Goal: Complete application form: Complete application form

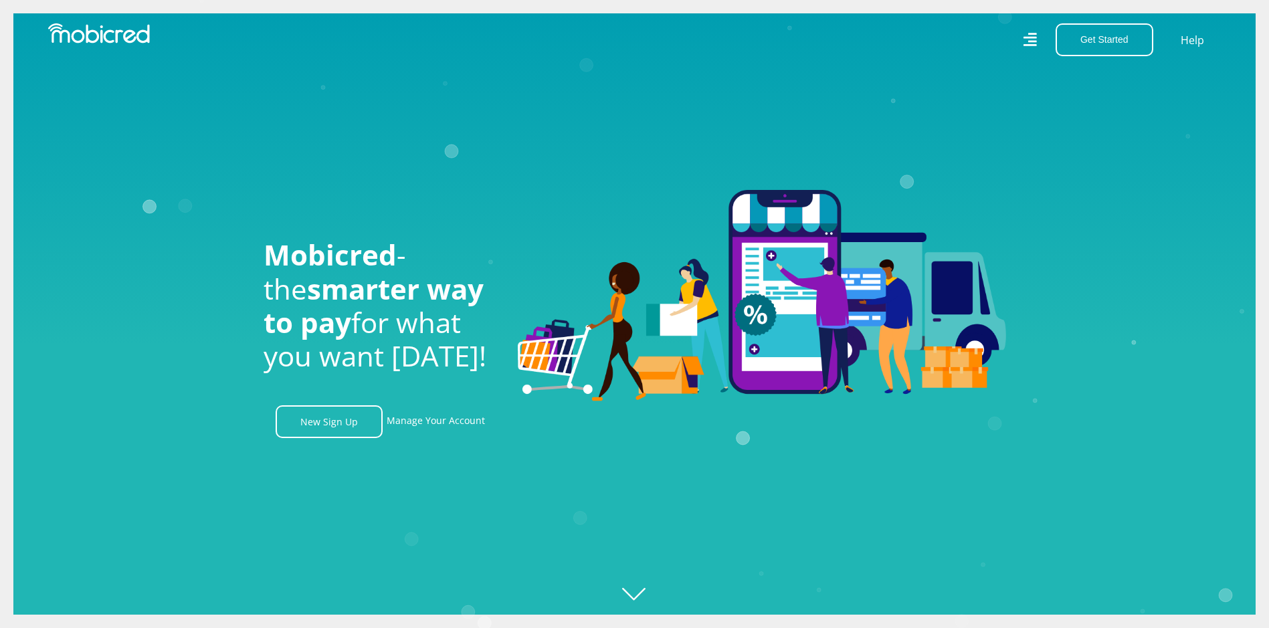
scroll to position [0, 953]
click at [449, 427] on link "Manage Your Account" at bounding box center [436, 421] width 98 height 33
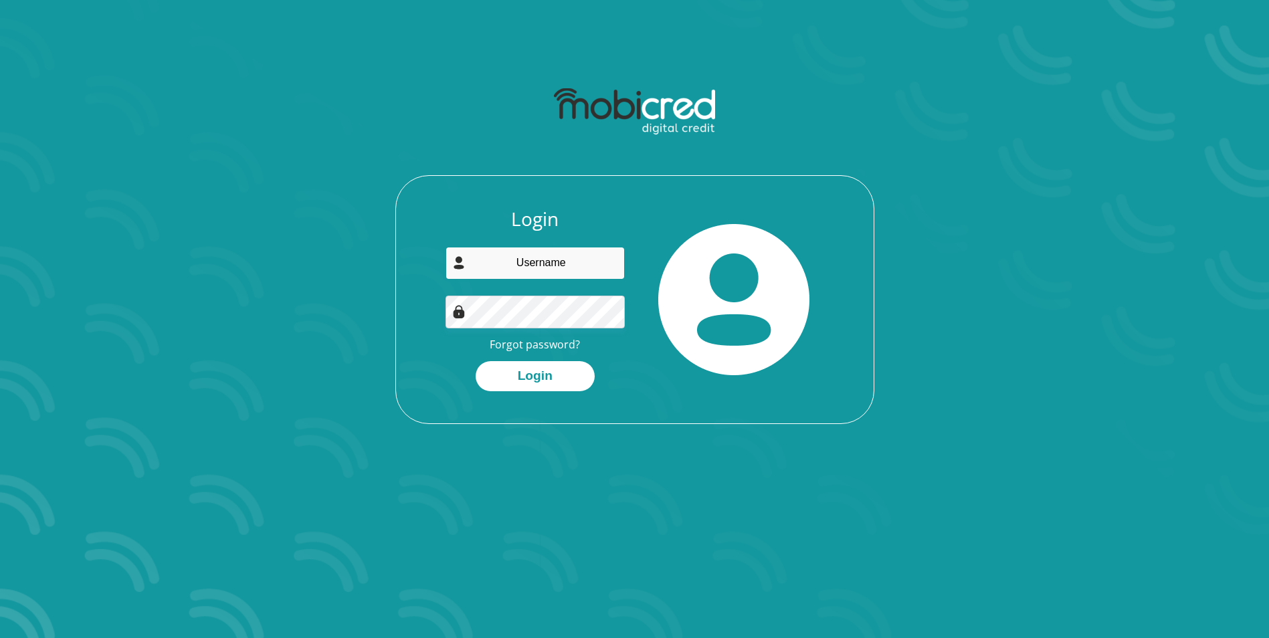
click at [557, 264] on input "email" at bounding box center [535, 263] width 179 height 33
type input "[PERSON_NAME][EMAIL_ADDRESS][DOMAIN_NAME]"
click at [578, 381] on button "Login" at bounding box center [535, 376] width 119 height 30
click at [558, 345] on link "Forgot password?" at bounding box center [535, 344] width 90 height 15
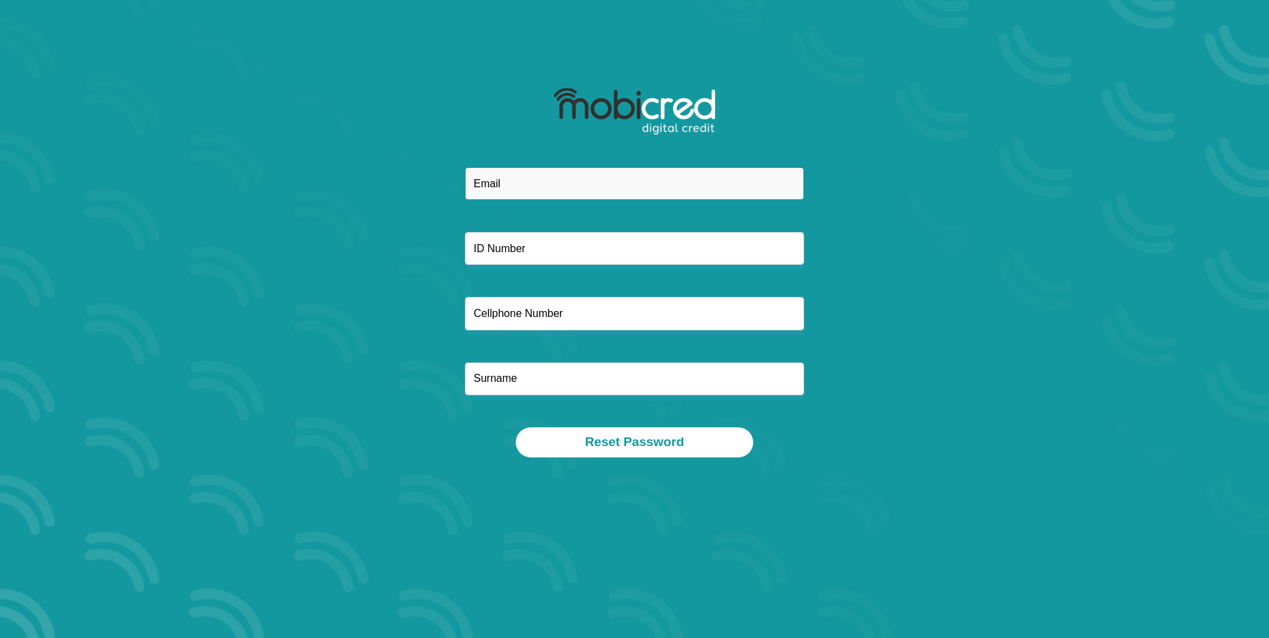
click at [543, 178] on input "email" at bounding box center [634, 183] width 339 height 33
type input "[PERSON_NAME][EMAIL_ADDRESS][DOMAIN_NAME]"
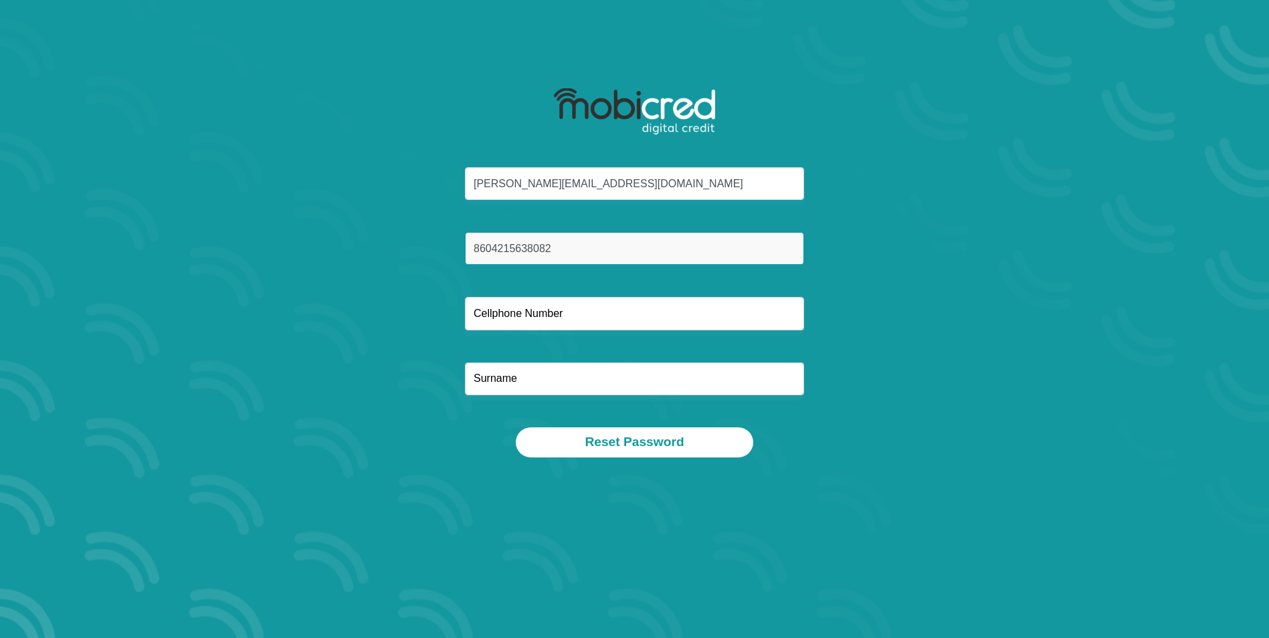
type input "8604215638082"
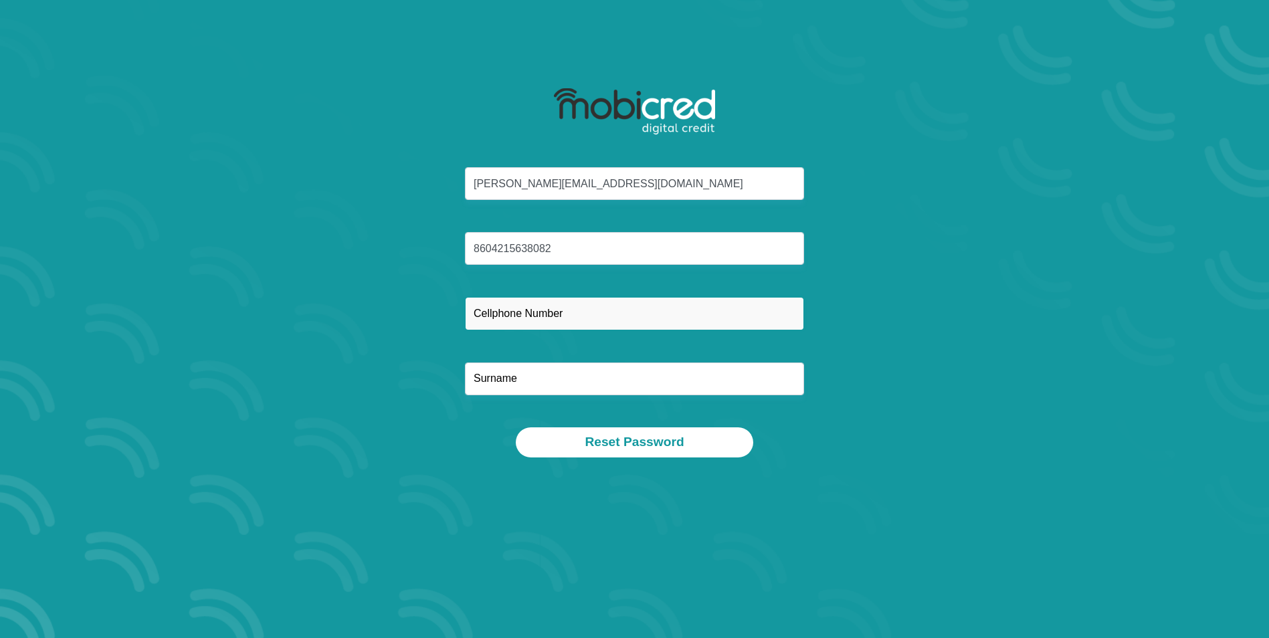
click at [487, 322] on input "text" at bounding box center [634, 313] width 339 height 33
type input "0743828800"
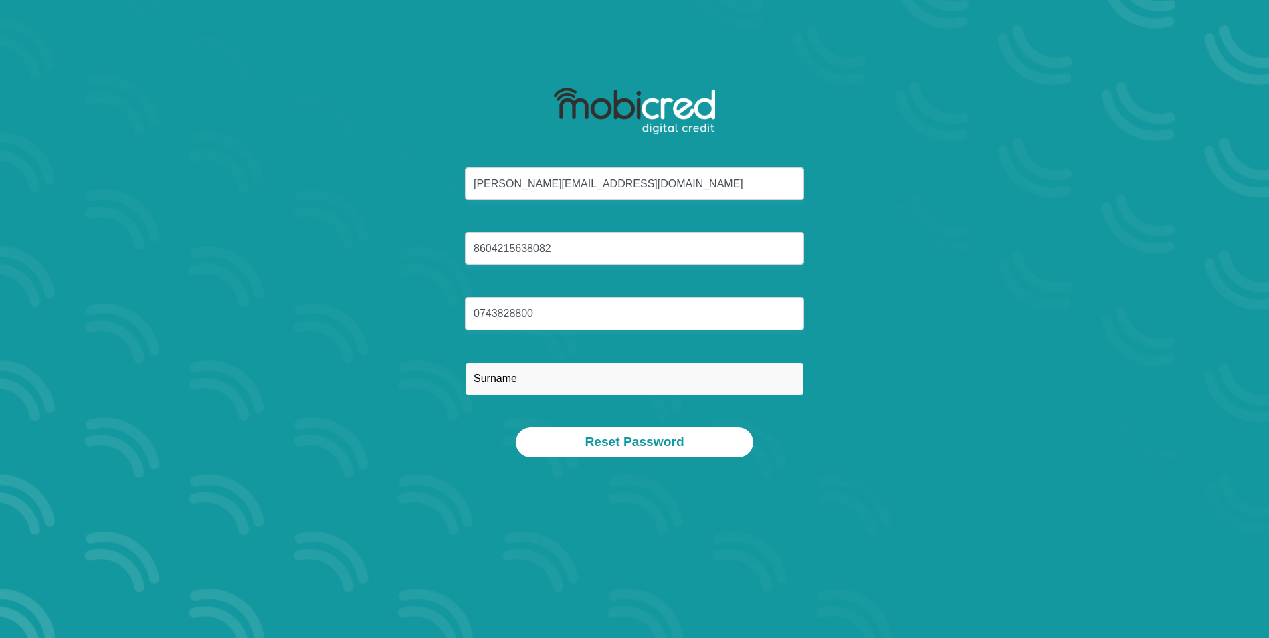
click at [550, 381] on input "text" at bounding box center [634, 379] width 339 height 33
type input "Morapedi"
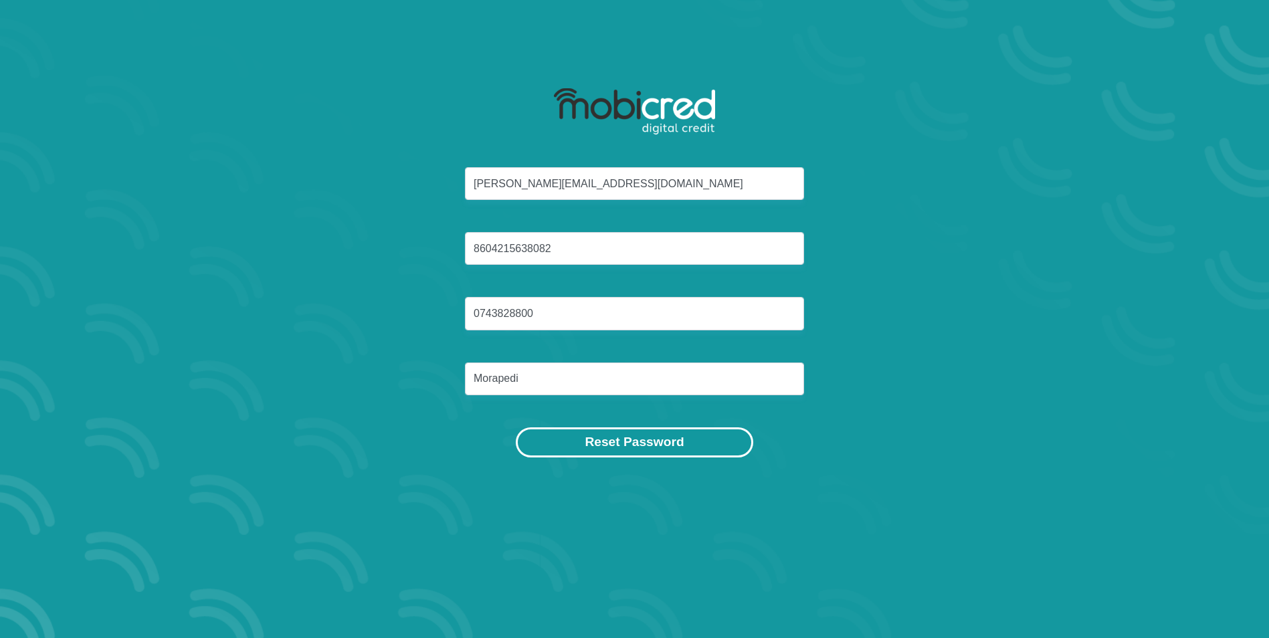
click at [584, 448] on button "Reset Password" at bounding box center [634, 443] width 237 height 30
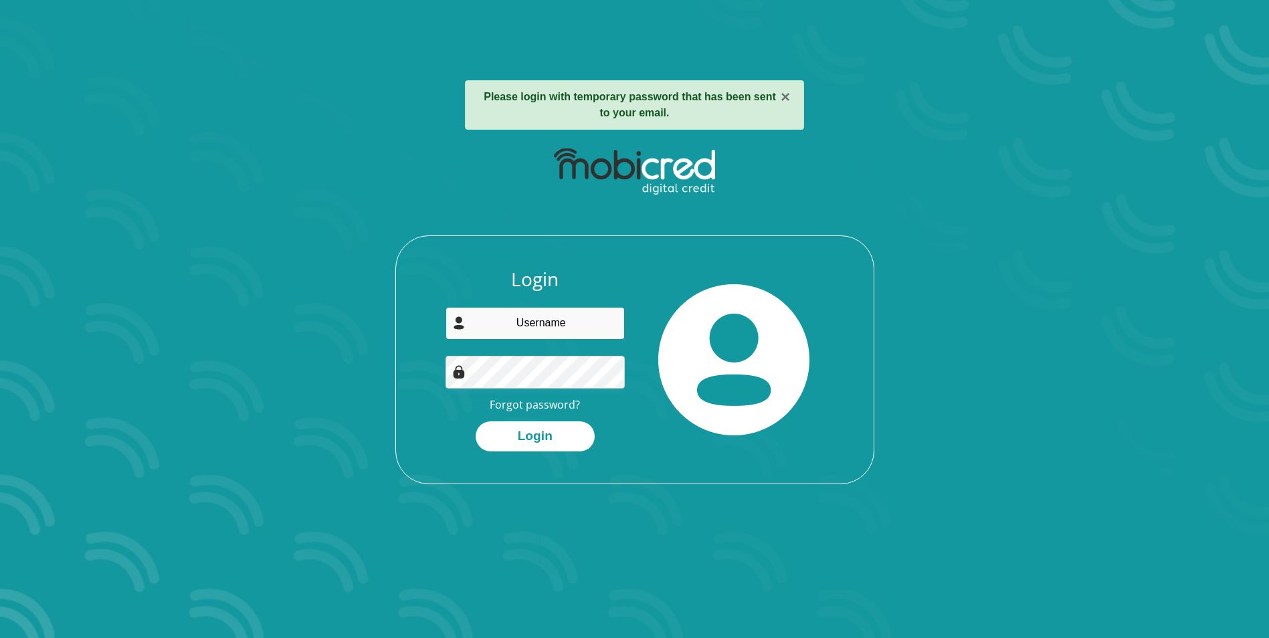
click at [498, 331] on input "email" at bounding box center [535, 323] width 179 height 33
type input "[PERSON_NAME][EMAIL_ADDRESS][DOMAIN_NAME]"
click at [553, 438] on button "Login" at bounding box center [535, 437] width 119 height 30
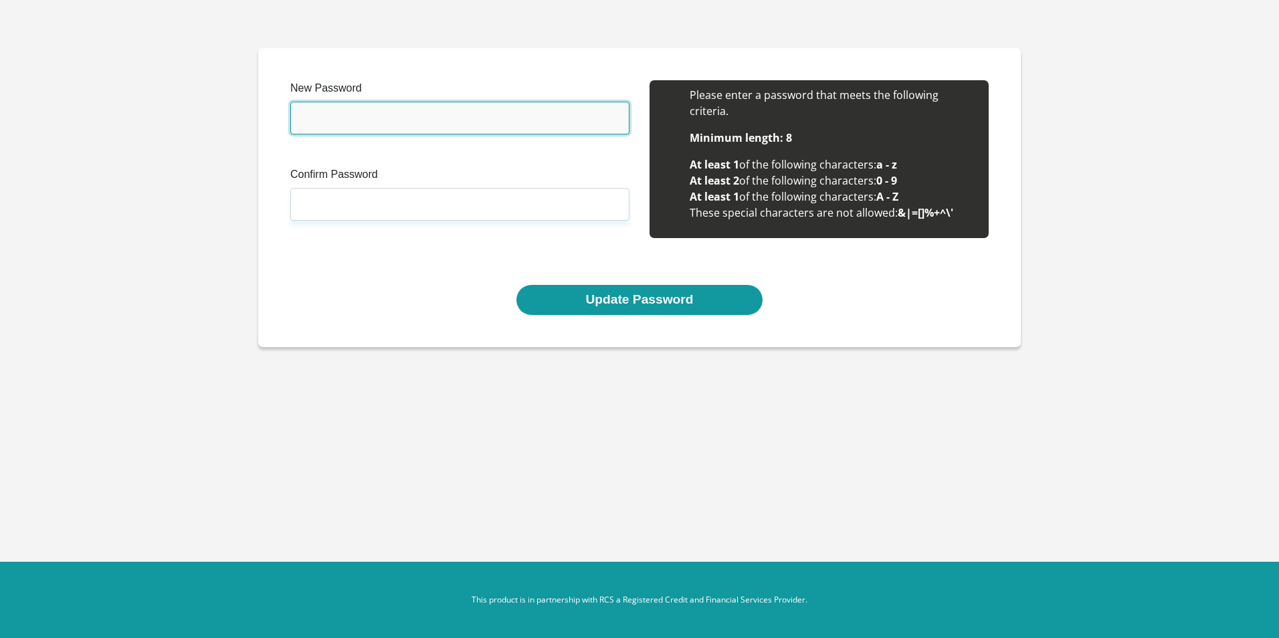
click at [459, 118] on input "New Password" at bounding box center [459, 118] width 339 height 33
type input "NewRS3VSA45S!24680"
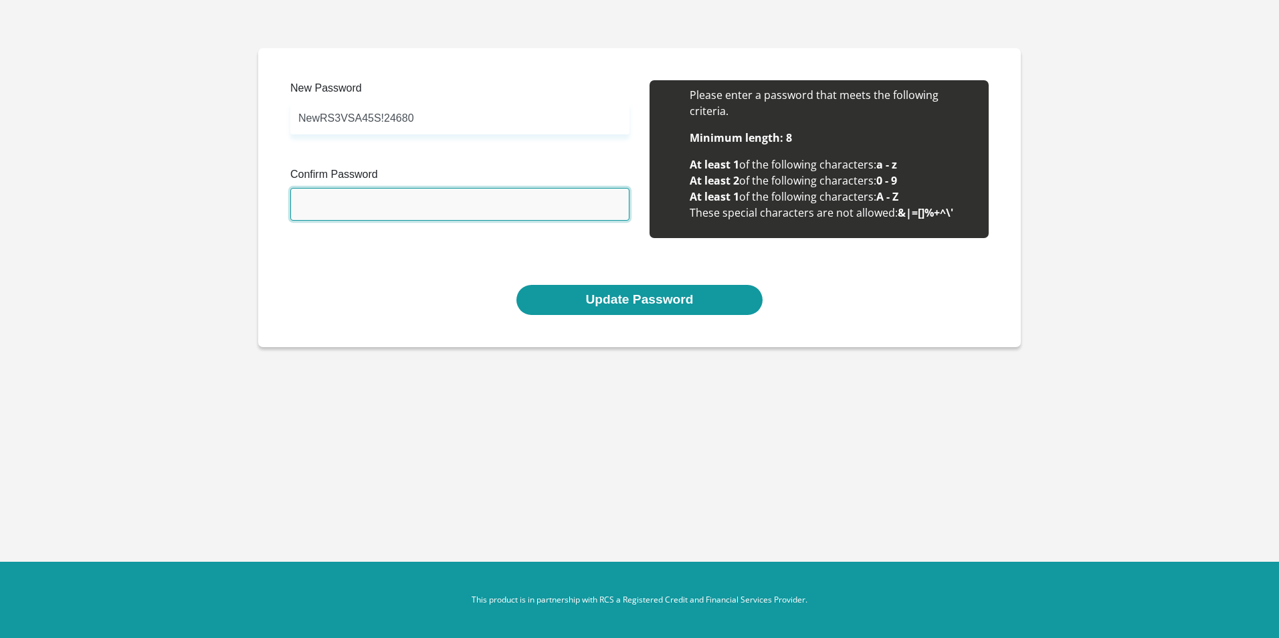
click at [403, 210] on input "Confirm Password" at bounding box center [459, 204] width 339 height 33
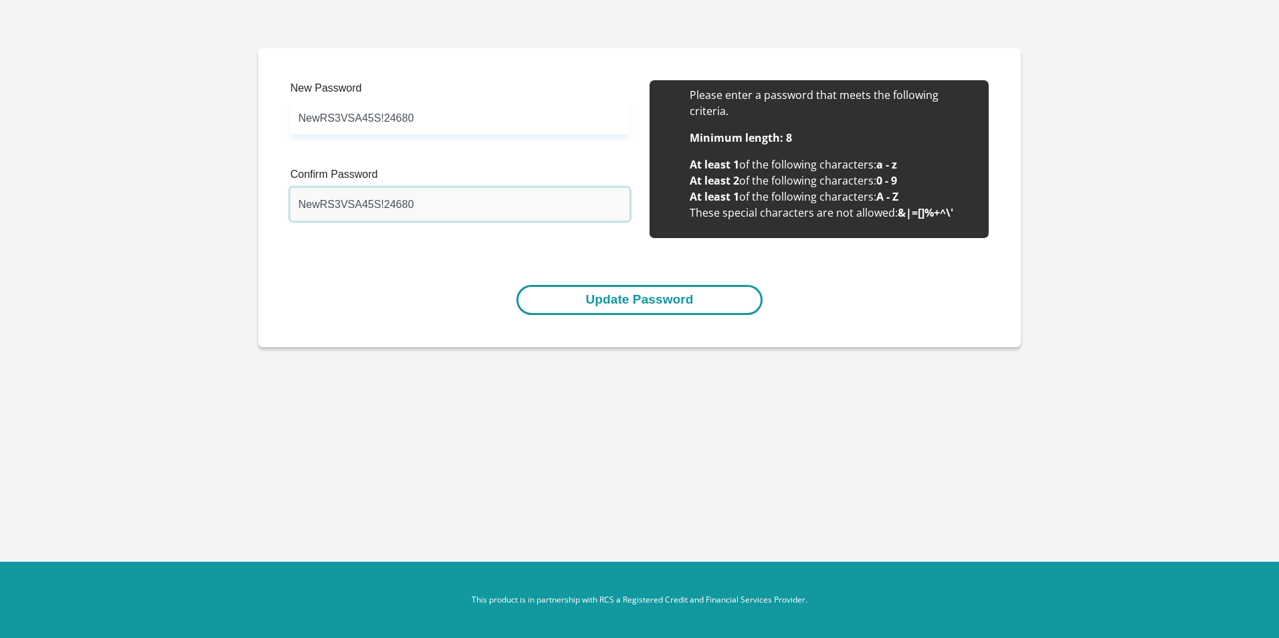
type input "NewRS3VSA45S!24680"
click at [695, 304] on button "Update Password" at bounding box center [640, 300] width 246 height 30
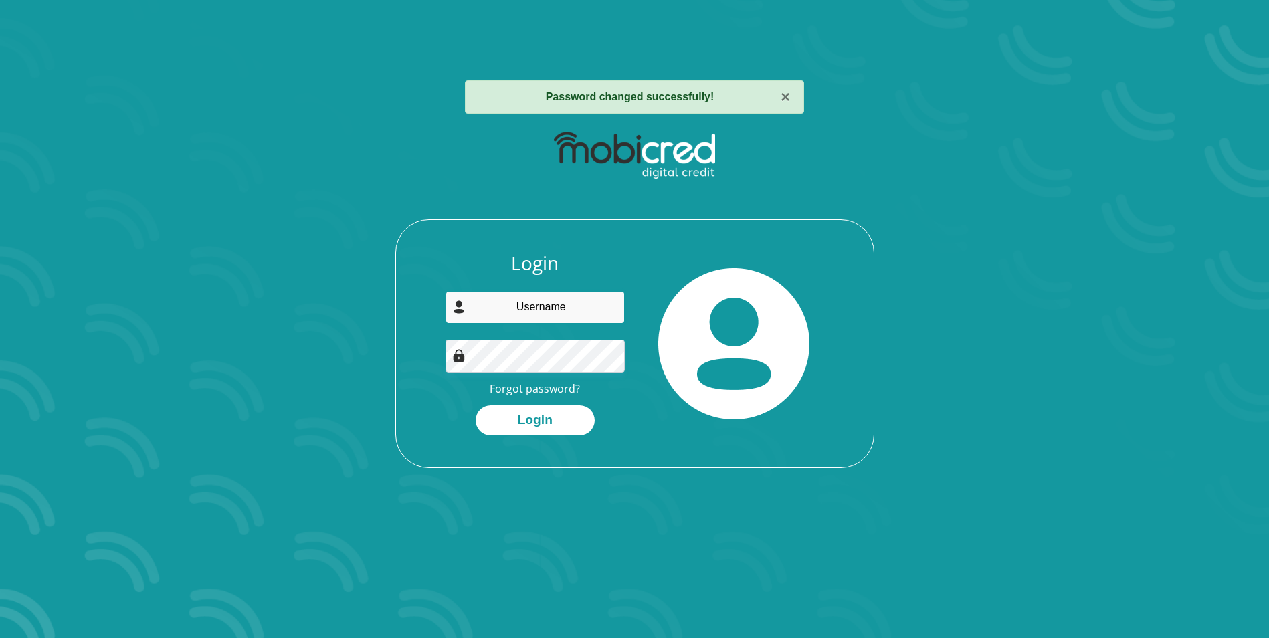
click at [596, 308] on input "email" at bounding box center [535, 307] width 179 height 33
type input "K"
type input "[PERSON_NAME][EMAIL_ADDRESS][DOMAIN_NAME]"
click at [513, 426] on button "Login" at bounding box center [535, 420] width 119 height 30
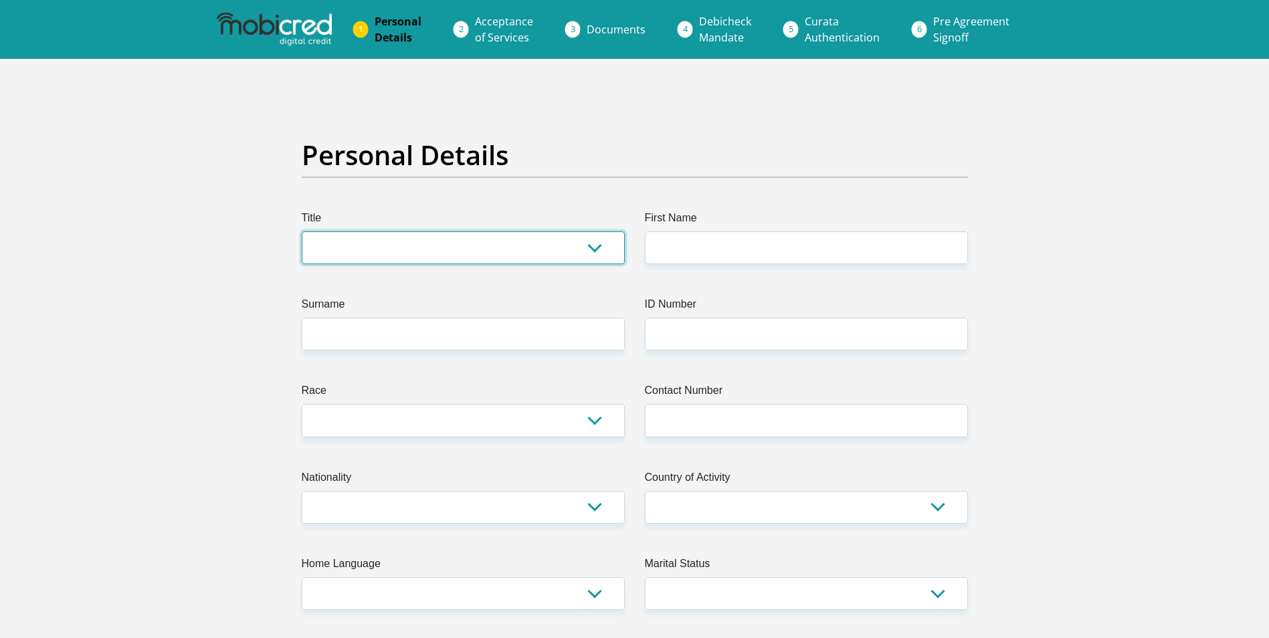
click at [595, 250] on select "Mr Ms Mrs Dr [PERSON_NAME]" at bounding box center [463, 248] width 323 height 33
select select "Mr"
click at [302, 232] on select "Mr Ms Mrs Dr [PERSON_NAME]" at bounding box center [463, 248] width 323 height 33
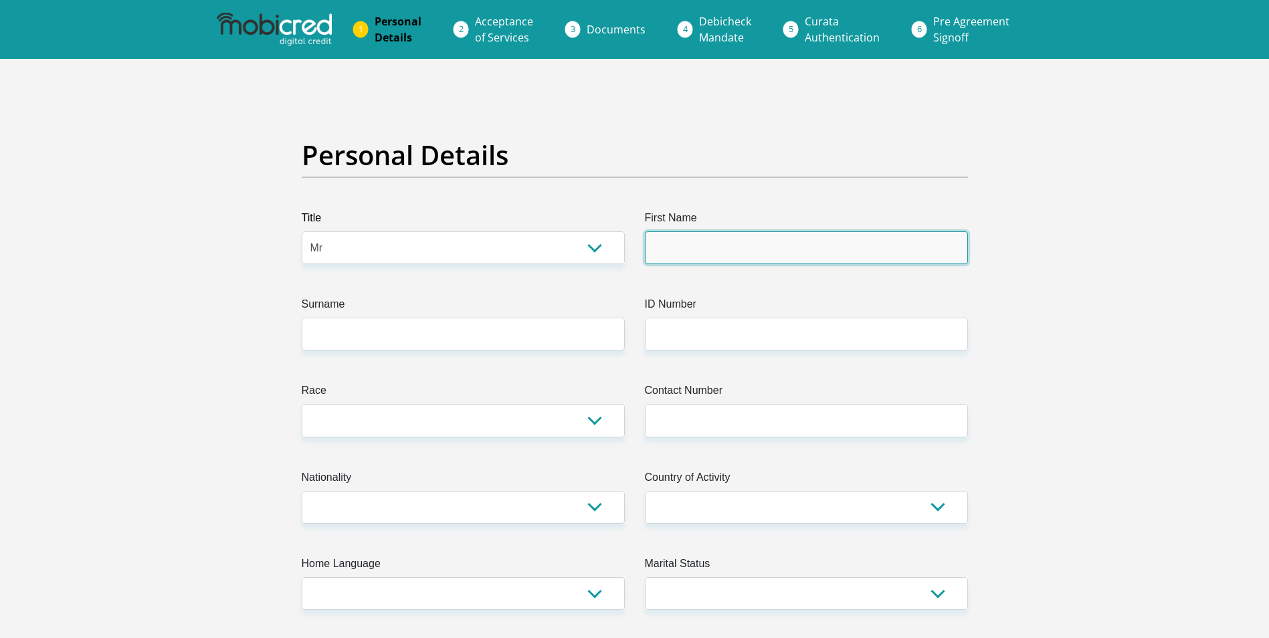
click at [725, 247] on input "First Name" at bounding box center [806, 248] width 323 height 33
type input "L"
type input "[PERSON_NAME]"
type input "Morapedi"
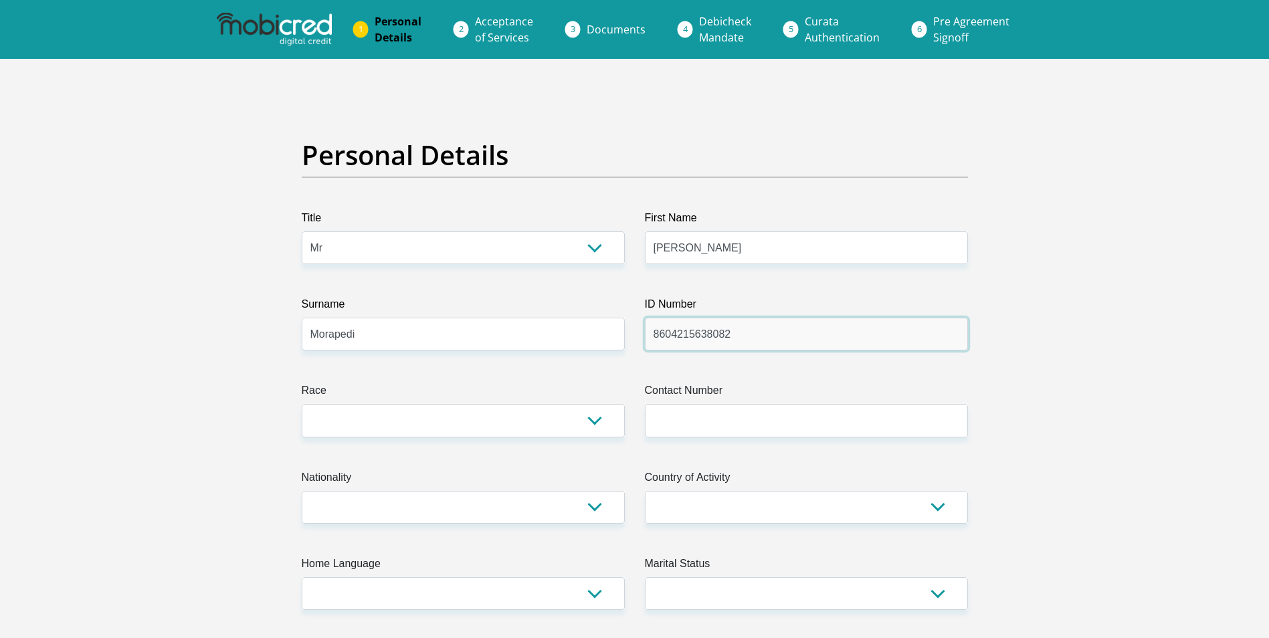
type input "8604215638082"
click at [589, 424] on select "Black Coloured Indian White Other" at bounding box center [463, 420] width 323 height 33
select select "1"
click at [302, 404] on select "Black Coloured Indian White Other" at bounding box center [463, 420] width 323 height 33
click at [755, 429] on input "Contact Number" at bounding box center [806, 420] width 323 height 33
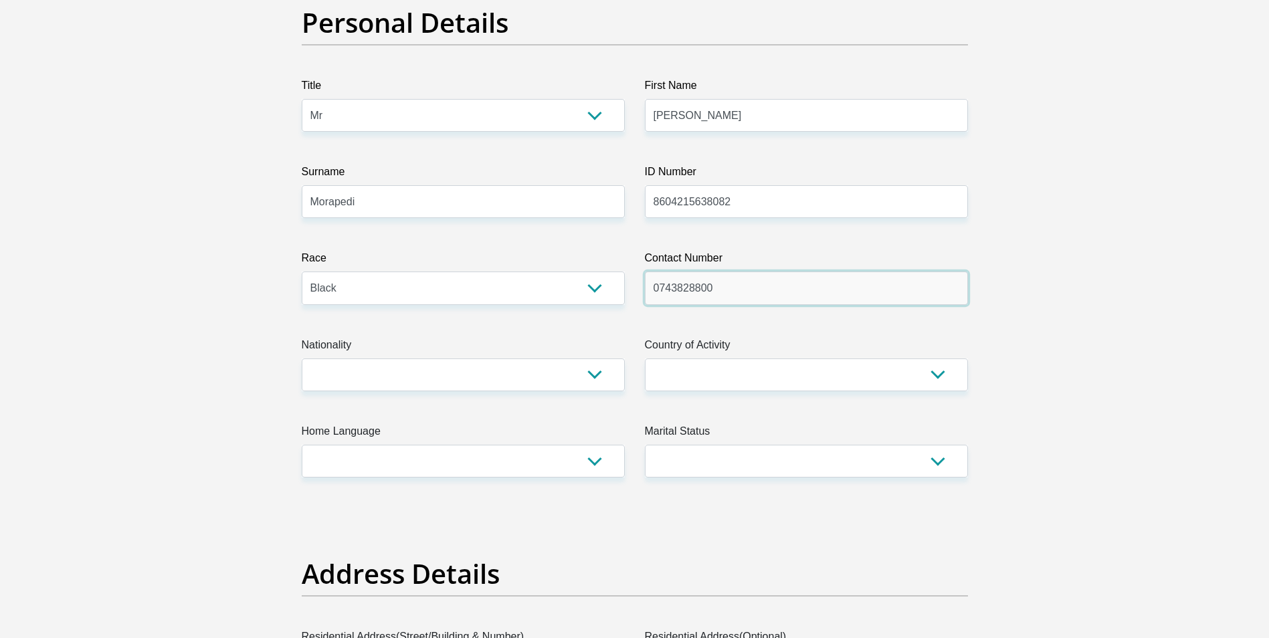
scroll to position [134, 0]
type input "0743828800"
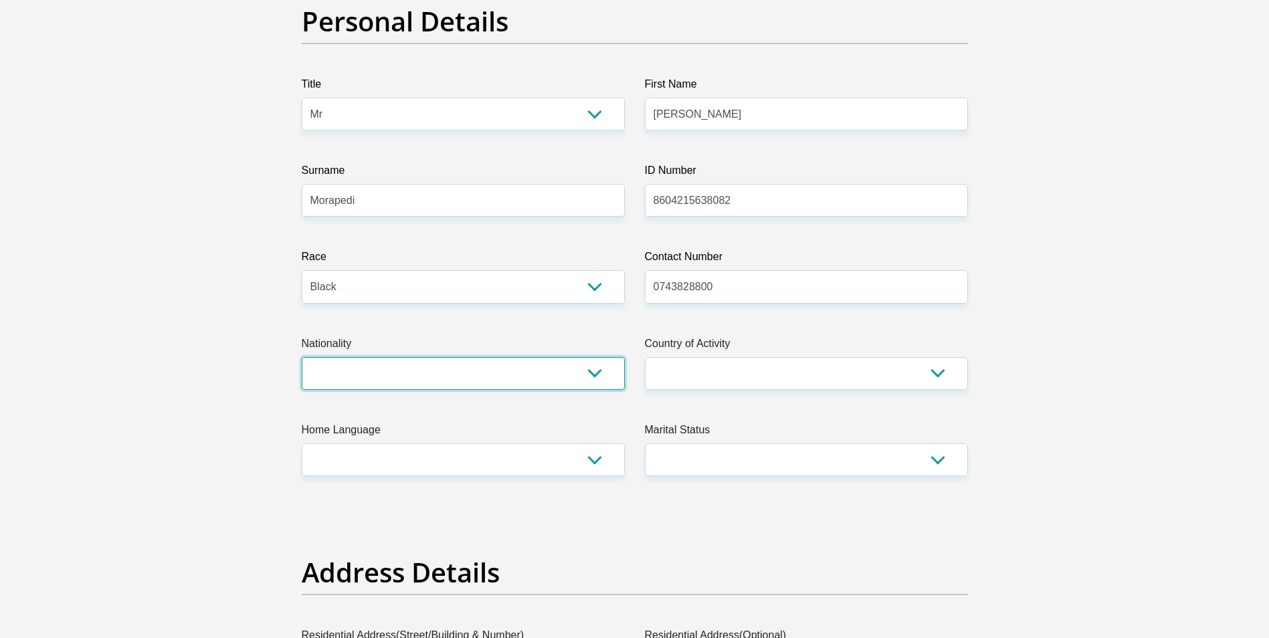
click at [608, 377] on select "South Africa Afghanistan Aland Islands Albania Algeria America Samoa American V…" at bounding box center [463, 373] width 323 height 33
select select "ZAF"
click at [302, 357] on select "South Africa Afghanistan Aland Islands Albania Algeria America Samoa American V…" at bounding box center [463, 373] width 323 height 33
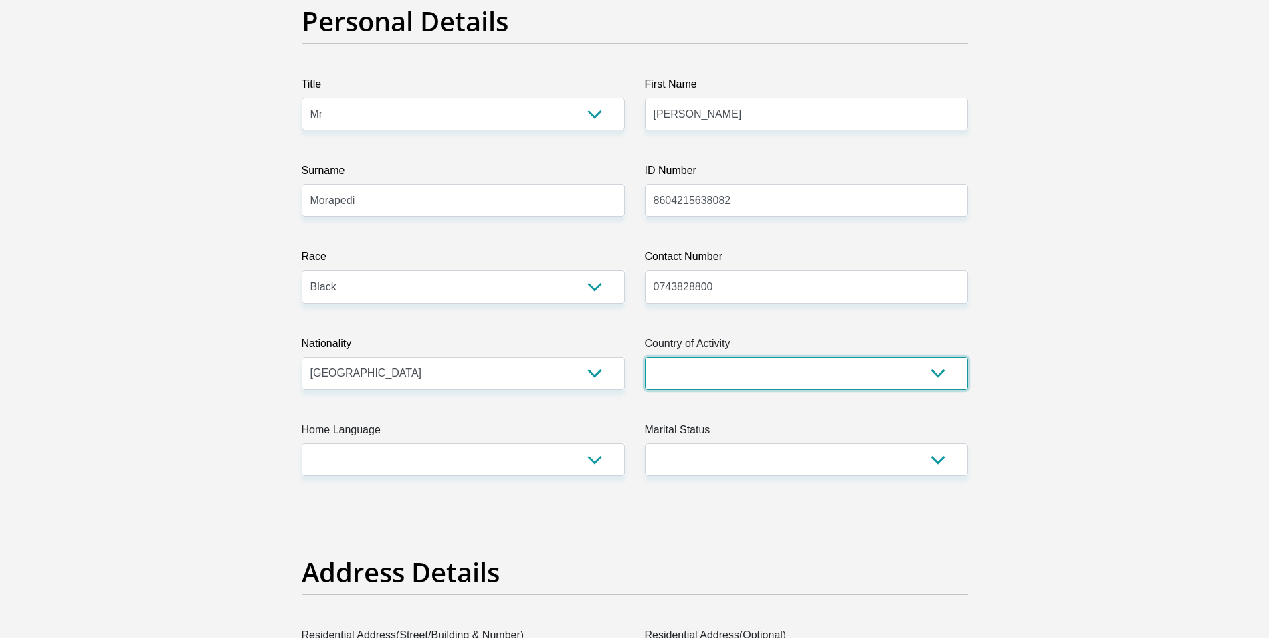
click at [783, 373] on select "South Africa Afghanistan Aland Islands Albania Algeria America Samoa American V…" at bounding box center [806, 373] width 323 height 33
select select "ZAF"
click at [645, 357] on select "South Africa Afghanistan Aland Islands Albania Algeria America Samoa American V…" at bounding box center [806, 373] width 323 height 33
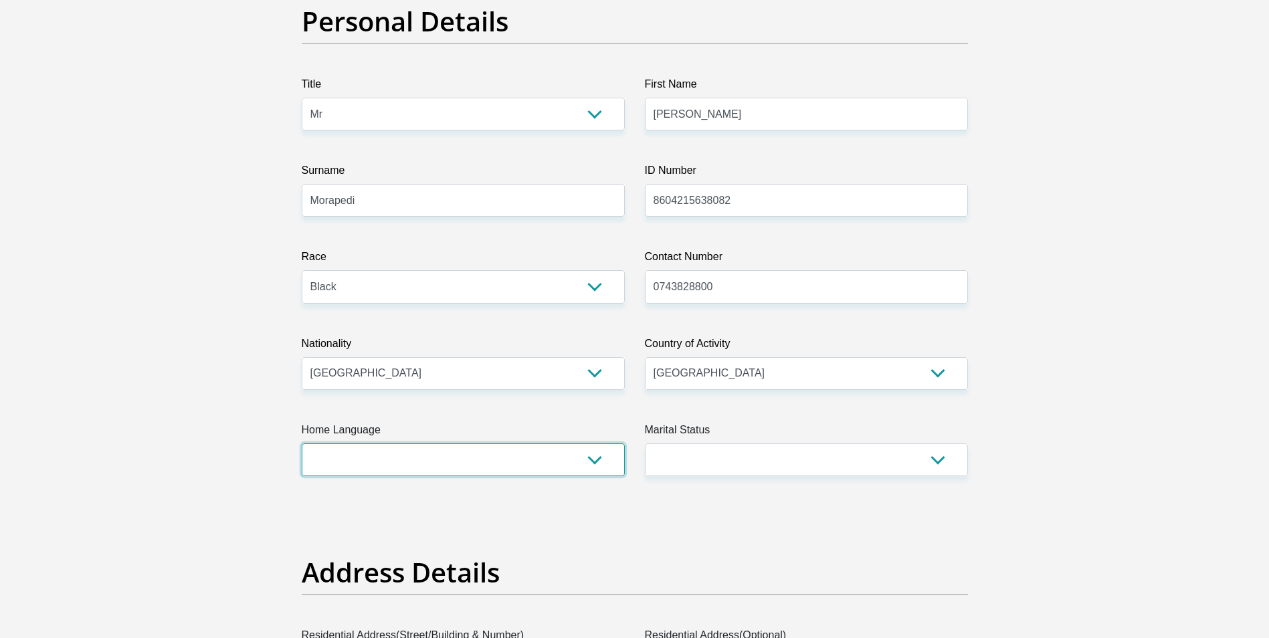
click at [598, 462] on select "Afrikaans English Sepedi South Ndebele Southern Sotho Swati Tsonga Tswana Venda…" at bounding box center [463, 460] width 323 height 33
select select "sot"
click at [302, 444] on select "Afrikaans English Sepedi South Ndebele Southern Sotho Swati Tsonga Tswana Venda…" at bounding box center [463, 460] width 323 height 33
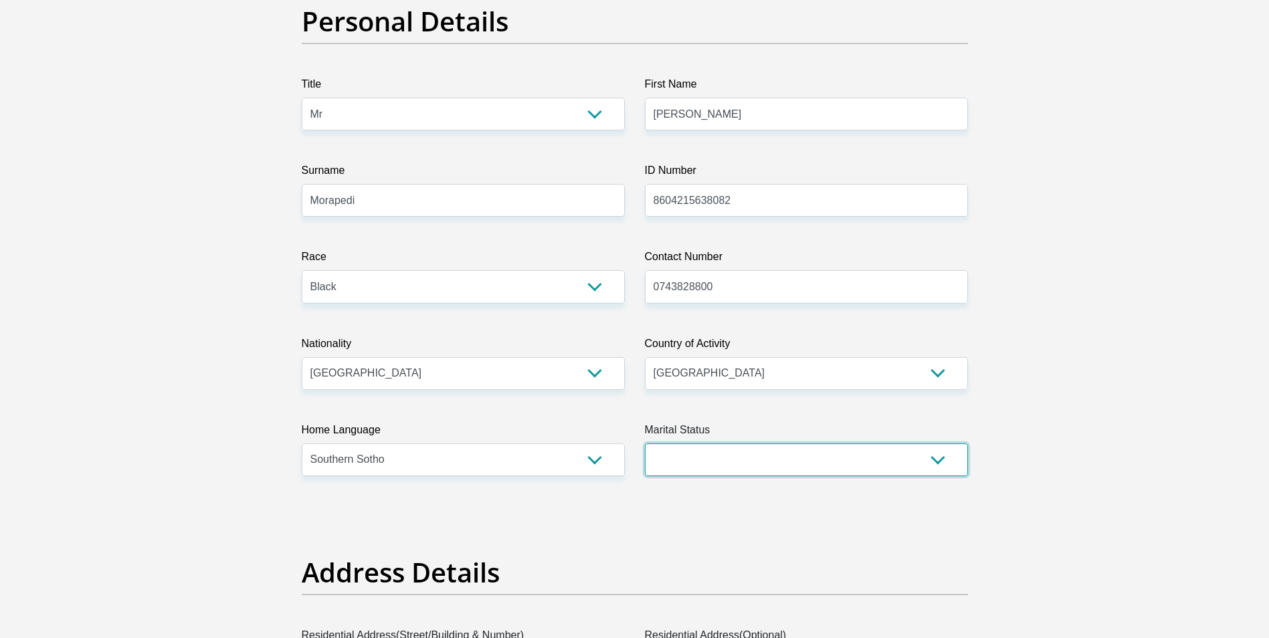
click at [800, 459] on select "Married ANC Single Divorced Widowed Married COP or Customary Law" at bounding box center [806, 460] width 323 height 33
select select "5"
click at [645, 444] on select "Married ANC Single Divorced Widowed Married COP or Customary Law" at bounding box center [806, 460] width 323 height 33
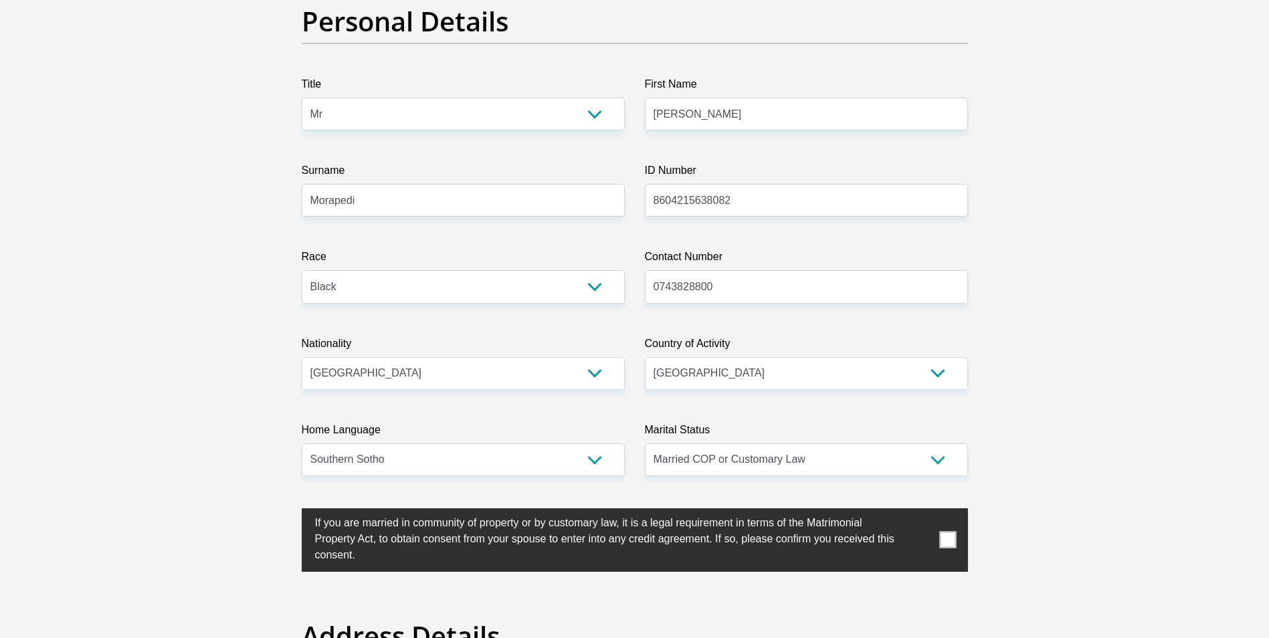
click at [946, 545] on span at bounding box center [947, 540] width 17 height 17
click at [288, 512] on input "checkbox" at bounding box center [288, 512] width 0 height 0
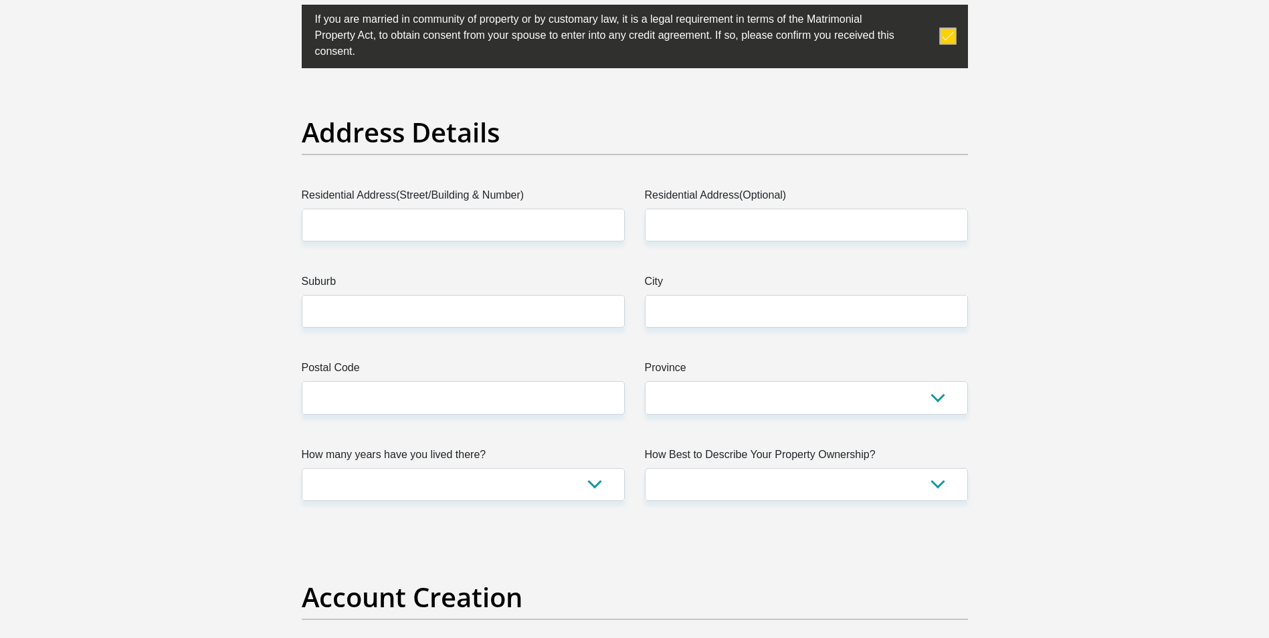
scroll to position [602, 0]
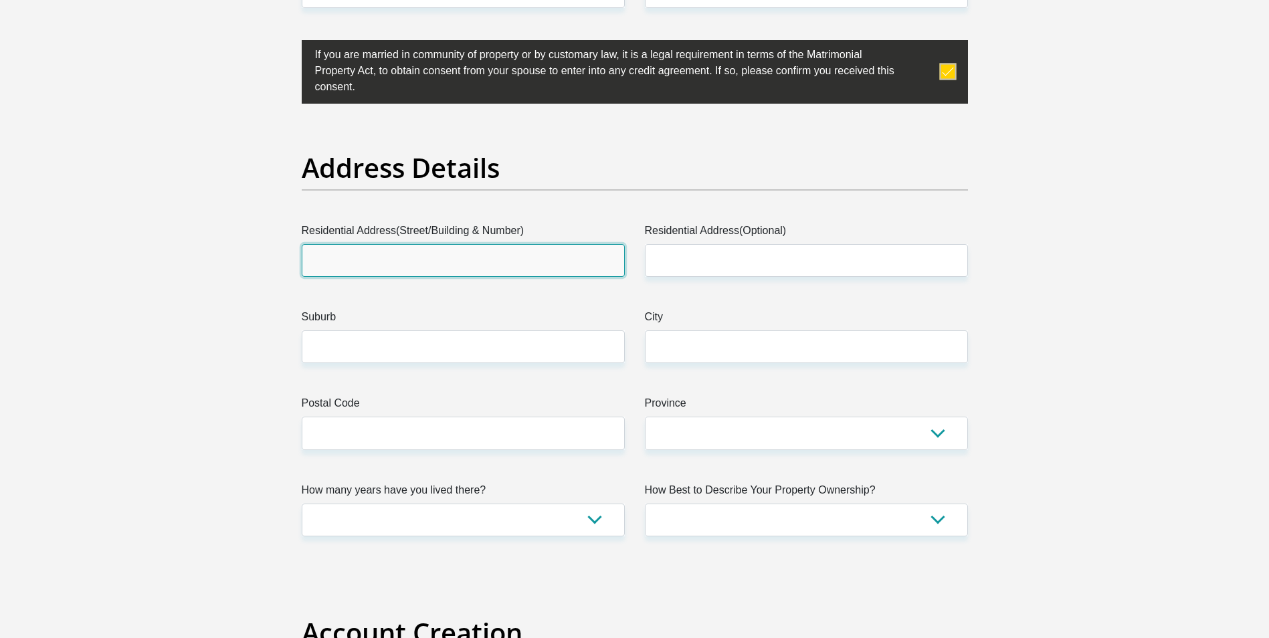
click at [353, 250] on input "Residential Address(Street/Building & Number)" at bounding box center [463, 260] width 323 height 33
type input "67 Lang Street"
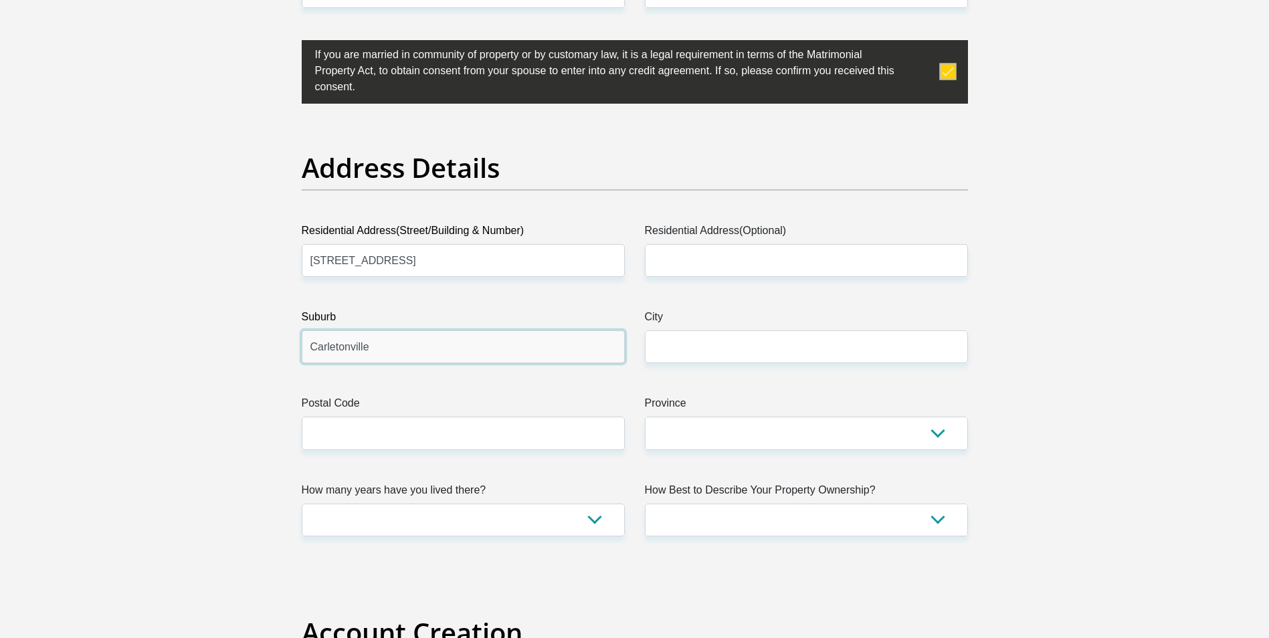
type input "Carletonville"
type input "2499"
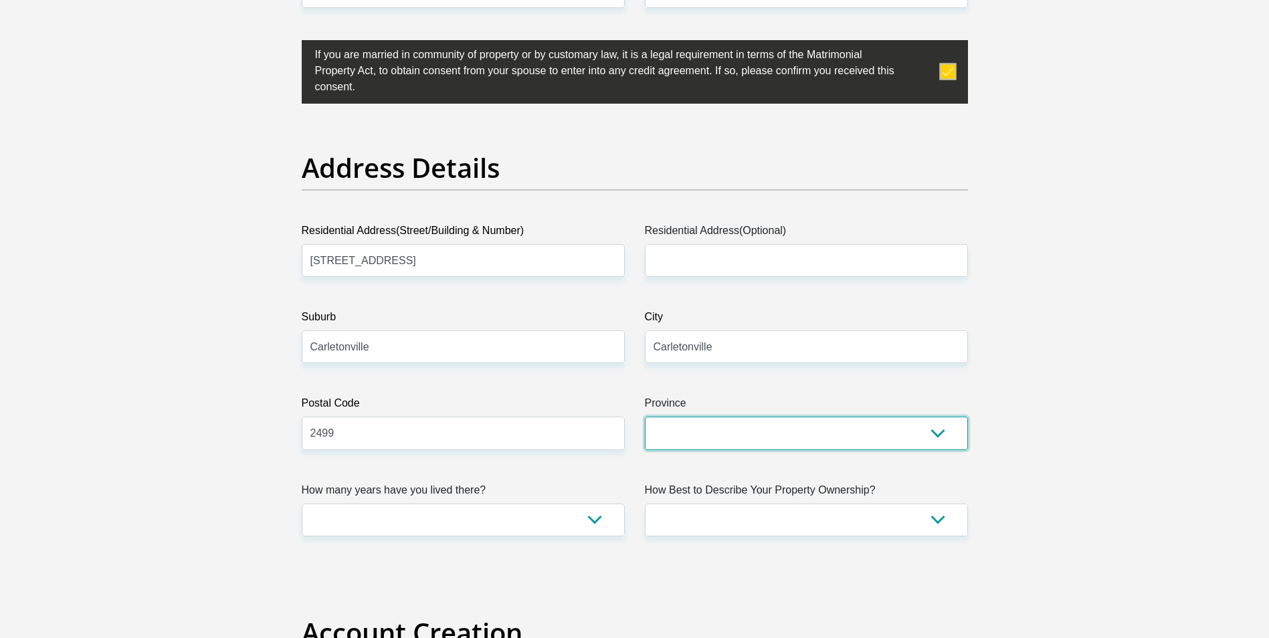
click at [933, 436] on select "Eastern Cape Free State Gauteng KwaZulu-Natal Limpopo Mpumalanga Northern Cape …" at bounding box center [806, 433] width 323 height 33
select select "Gauteng"
click at [645, 417] on select "Eastern Cape Free State Gauteng KwaZulu-Natal Limpopo Mpumalanga Northern Cape …" at bounding box center [806, 433] width 323 height 33
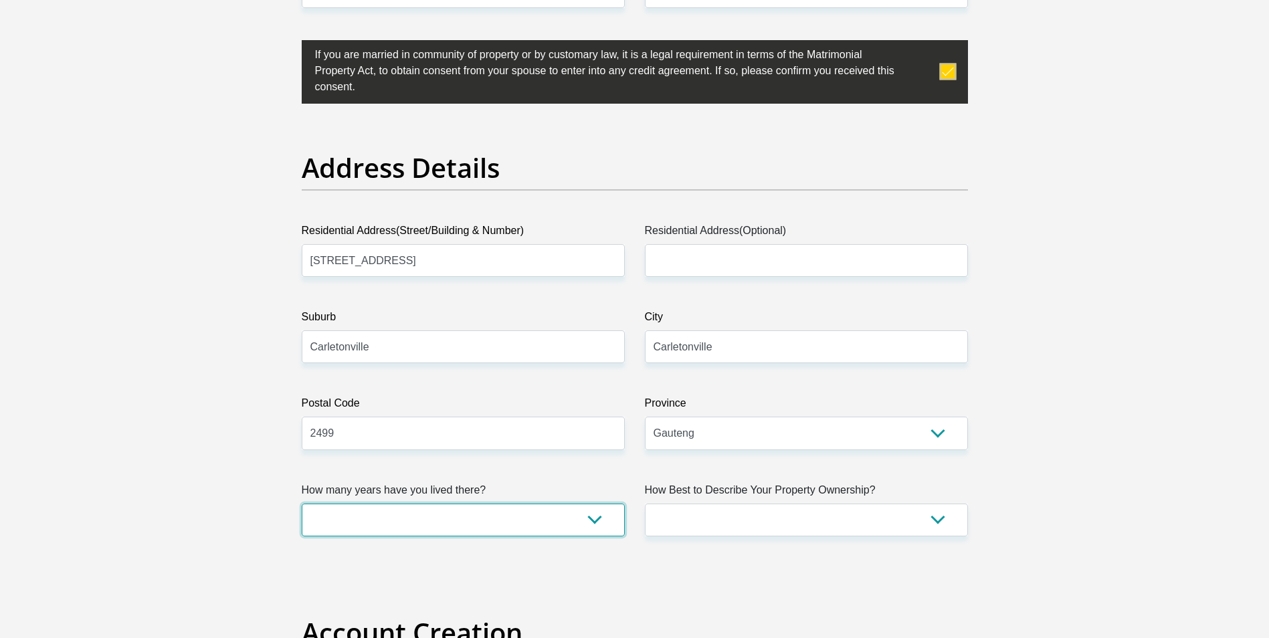
click at [588, 519] on select "less than 1 year 1-3 years 3-5 years 5+ years" at bounding box center [463, 520] width 323 height 33
select select "2"
click at [302, 504] on select "less than 1 year 1-3 years 3-5 years 5+ years" at bounding box center [463, 520] width 323 height 33
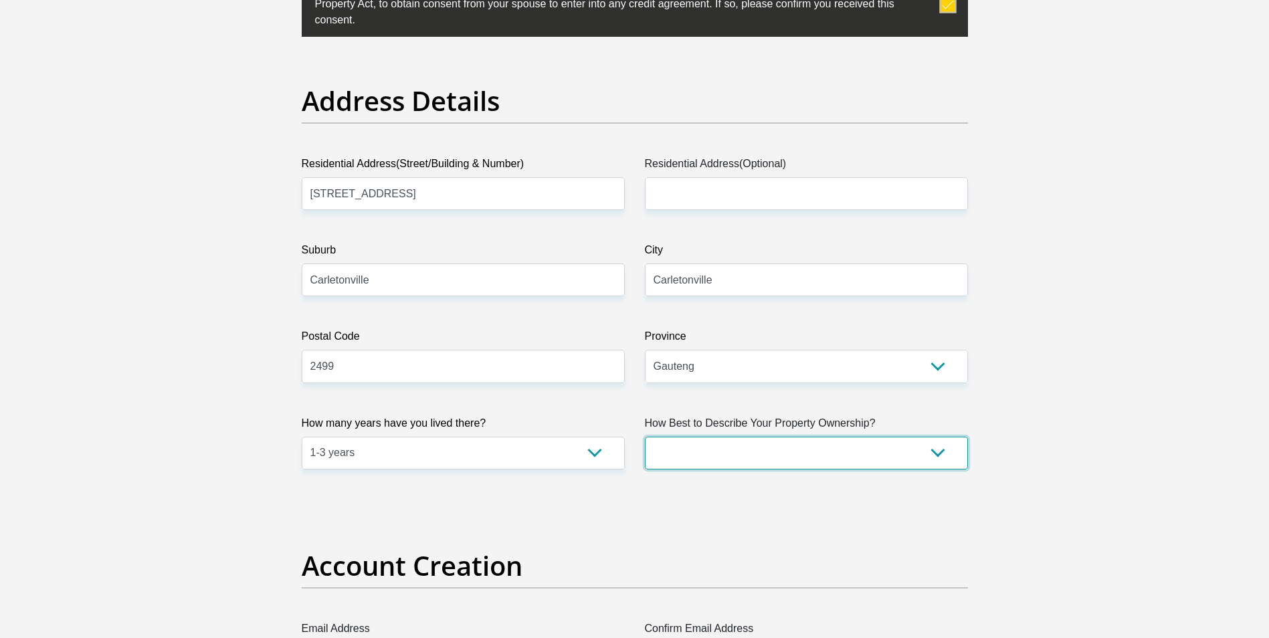
click at [937, 449] on select "Owned Rented Family Owned Company Dwelling" at bounding box center [806, 453] width 323 height 33
select select "Company Dwelling"
click at [645, 437] on select "Owned Rented Family Owned Company Dwelling" at bounding box center [806, 453] width 323 height 33
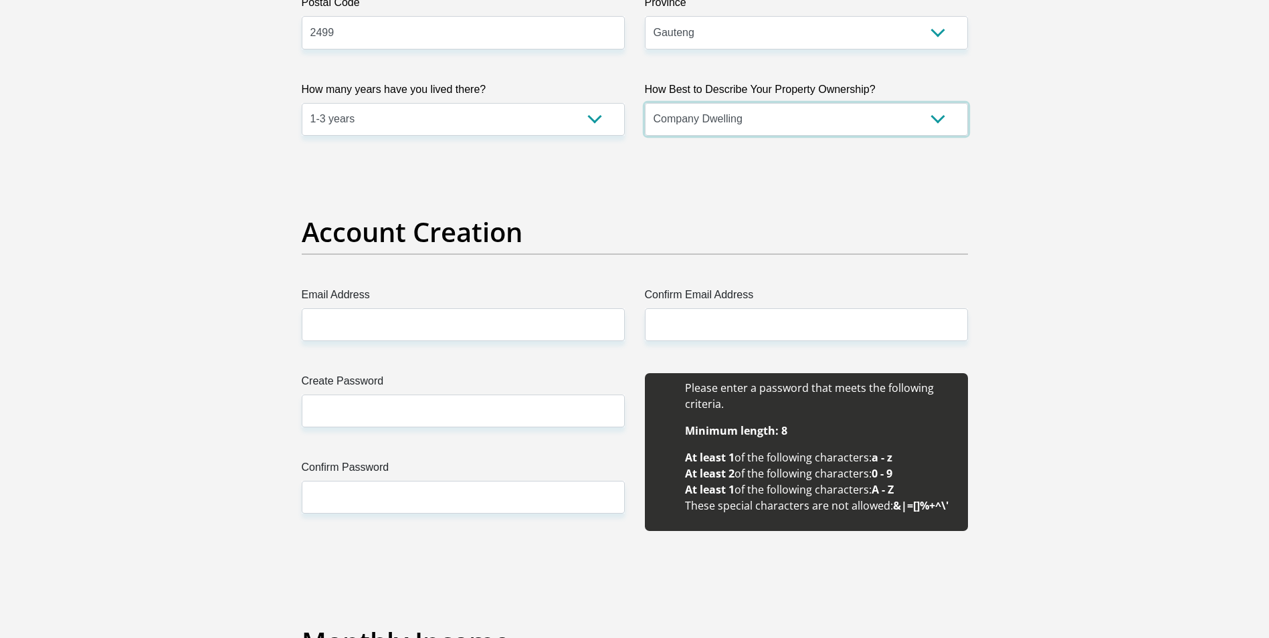
scroll to position [1004, 0]
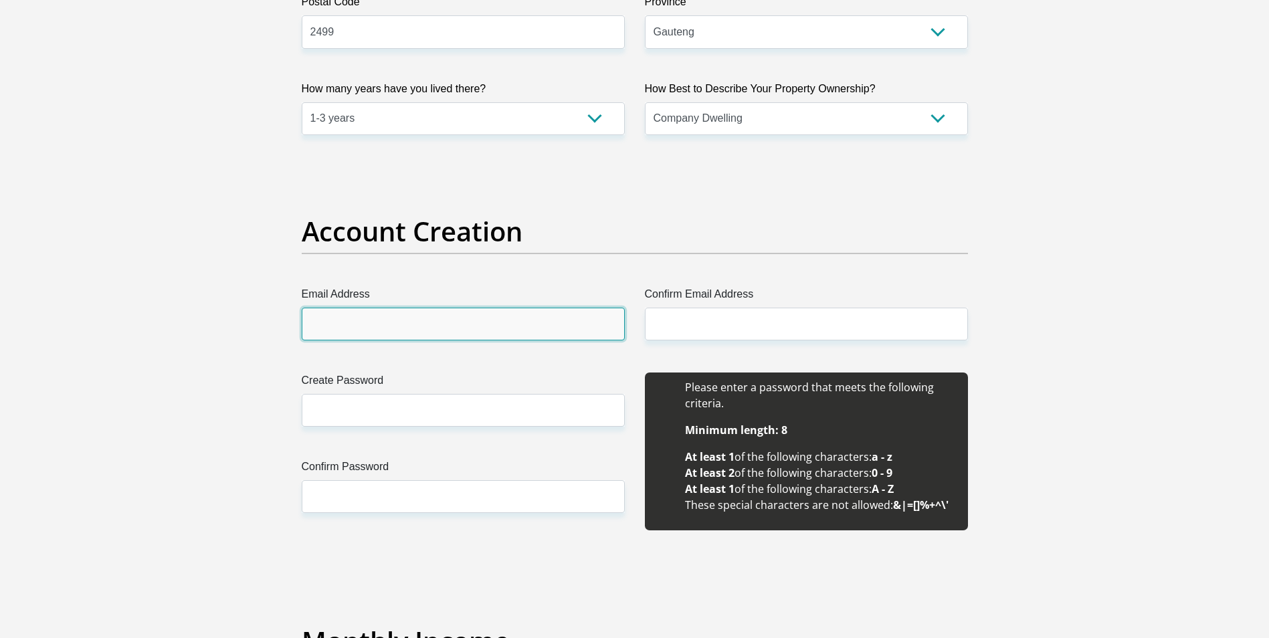
click at [474, 334] on input "Email Address" at bounding box center [463, 324] width 323 height 33
type input "K"
type input "[PERSON_NAME][EMAIL_ADDRESS][DOMAIN_NAME]"
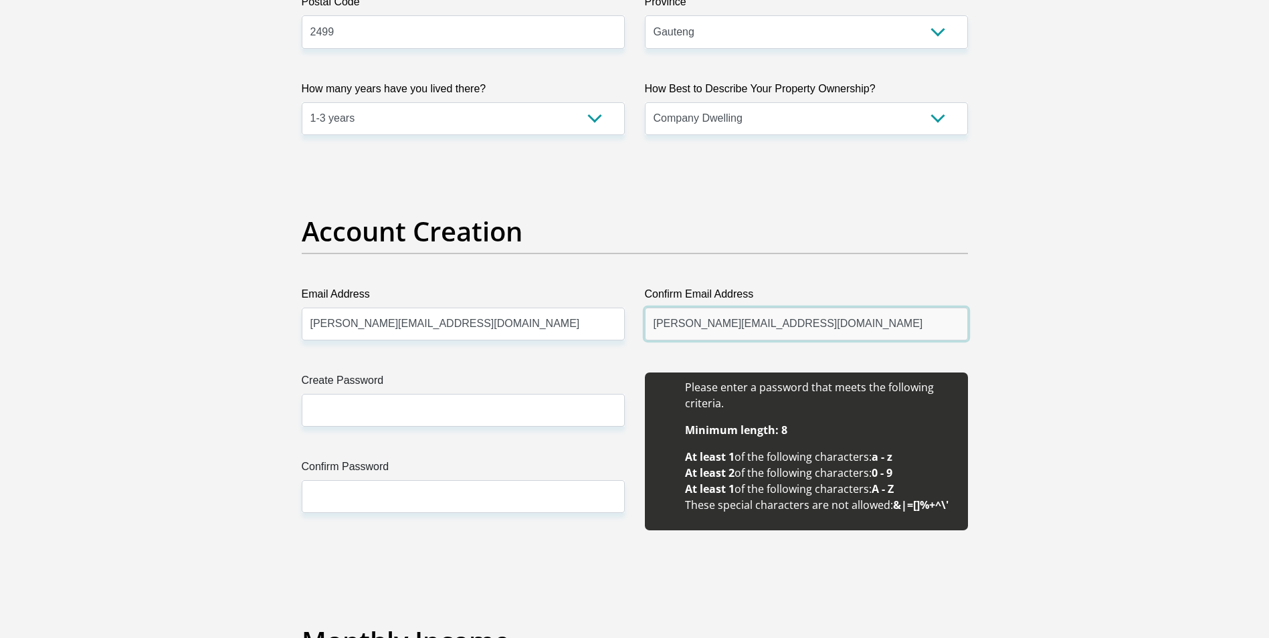
type input "[PERSON_NAME][EMAIL_ADDRESS][DOMAIN_NAME]"
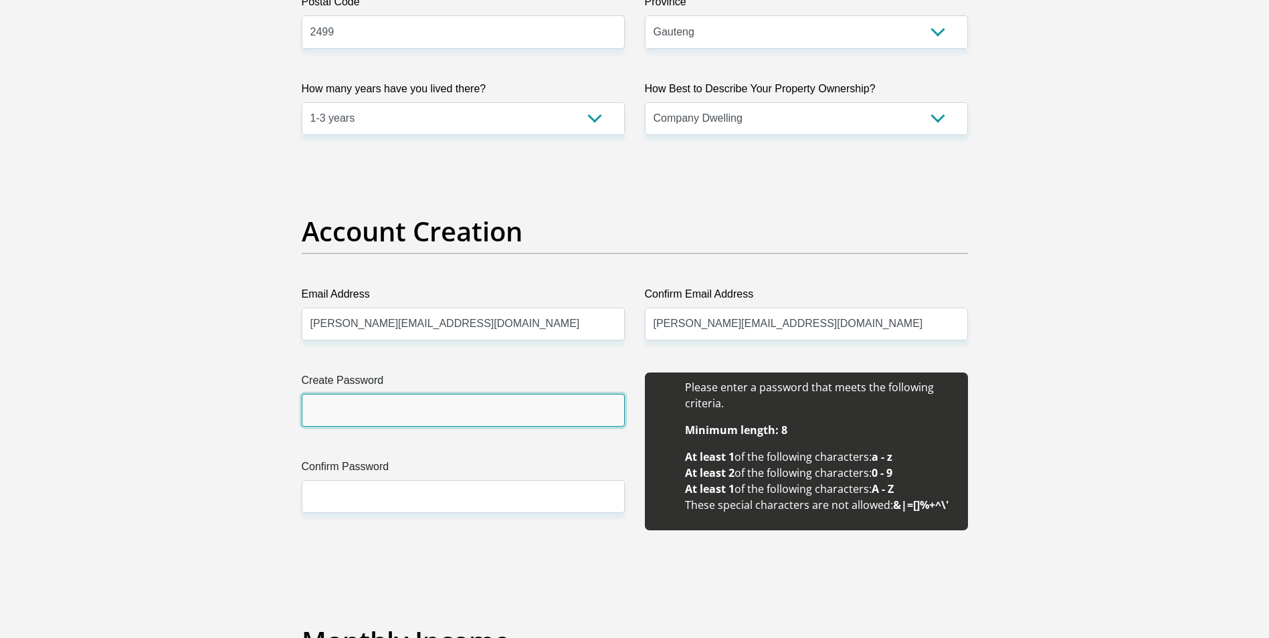
click at [358, 418] on input "Create Password" at bounding box center [463, 410] width 323 height 33
type input "NewRS3VSA45S!24680"
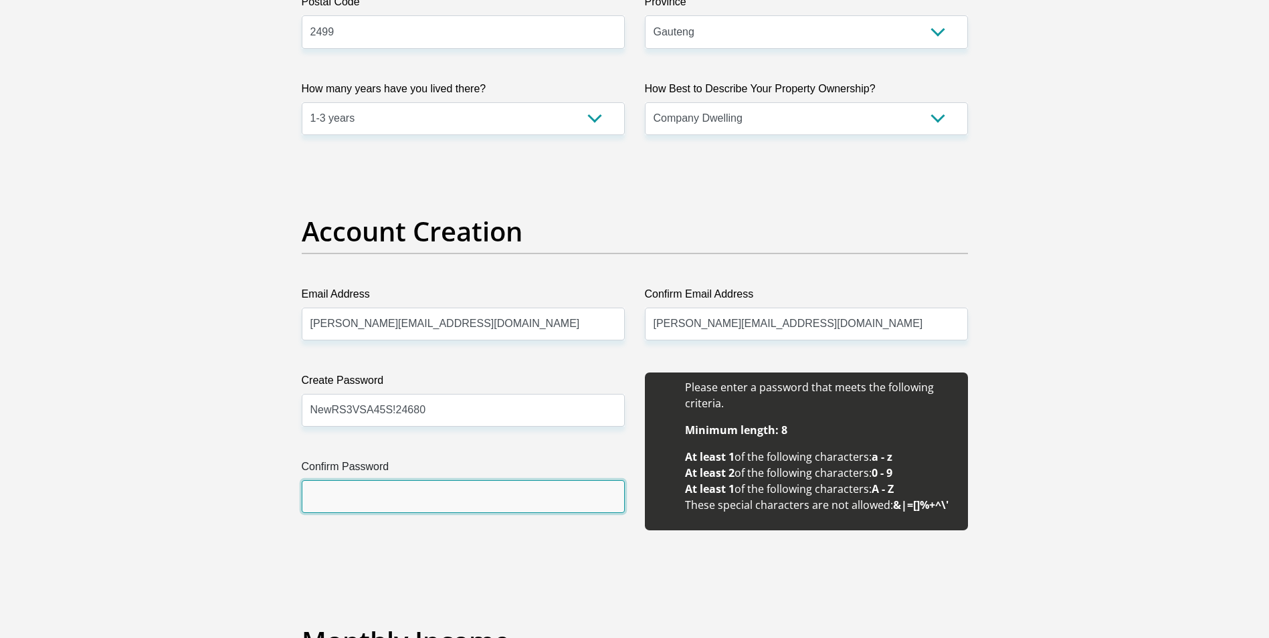
click at [379, 500] on input "Confirm Password" at bounding box center [463, 496] width 323 height 33
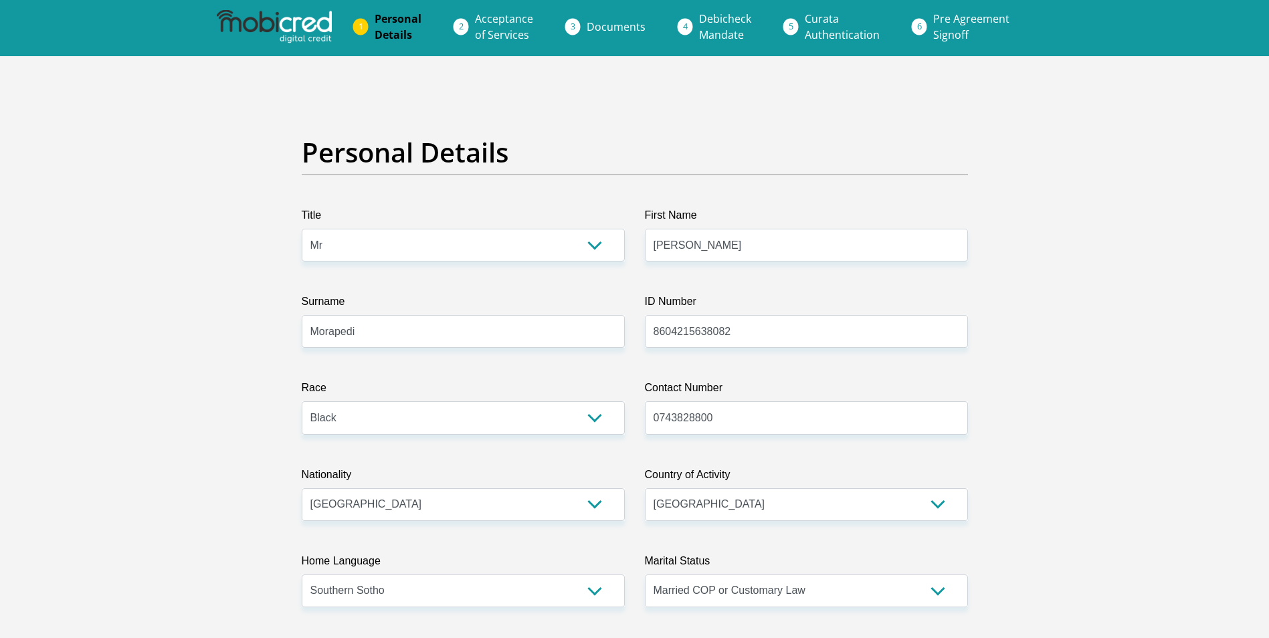
scroll to position [0, 0]
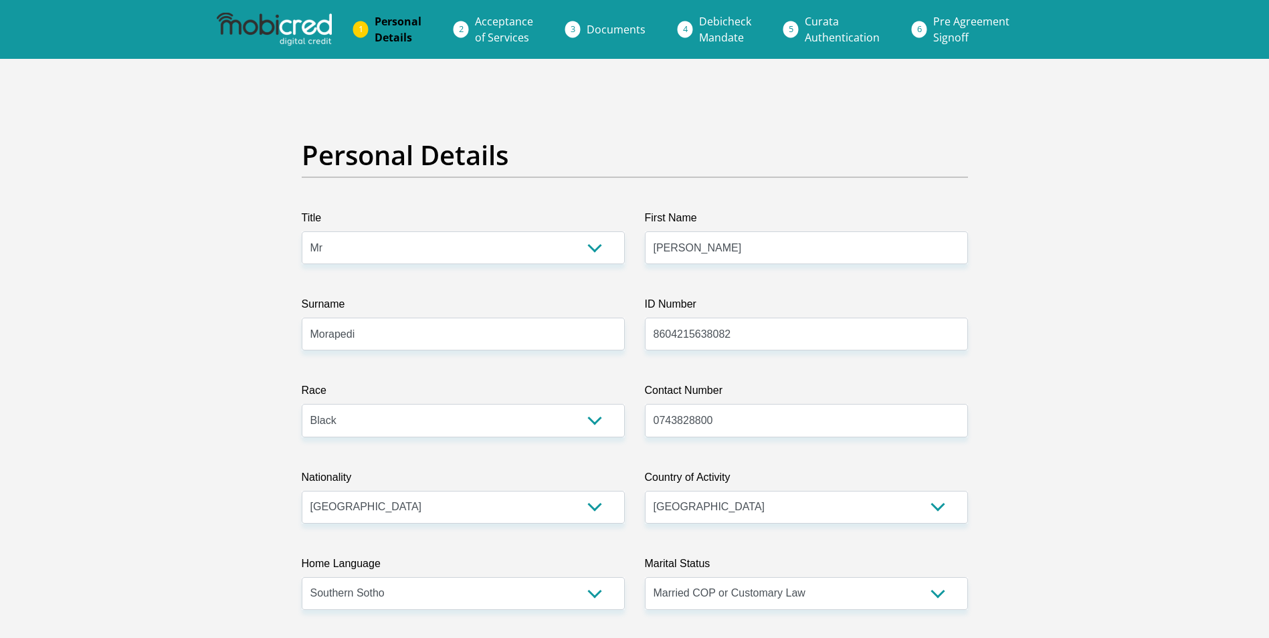
type input "NewRS3VSA45S!24680"
click at [304, 21] on img at bounding box center [274, 29] width 115 height 33
